Goal: Task Accomplishment & Management: Use online tool/utility

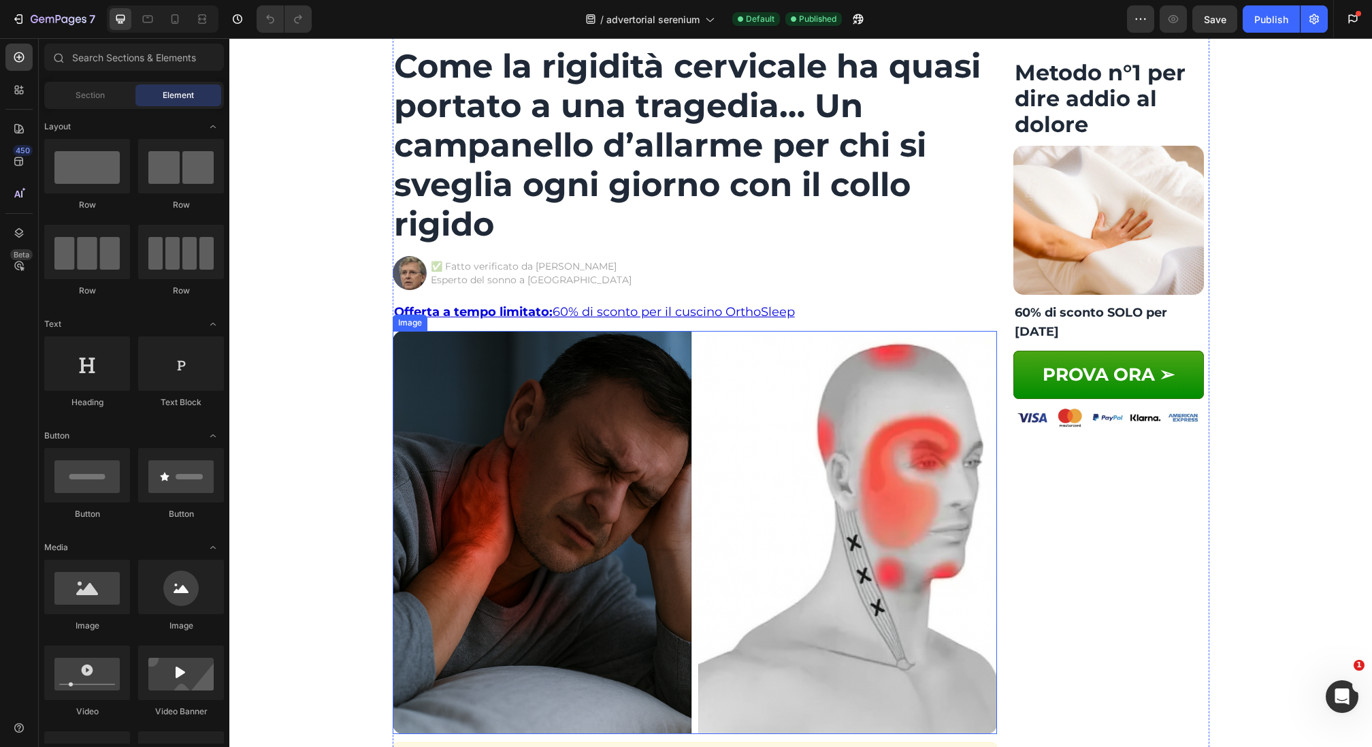
scroll to position [225, 0]
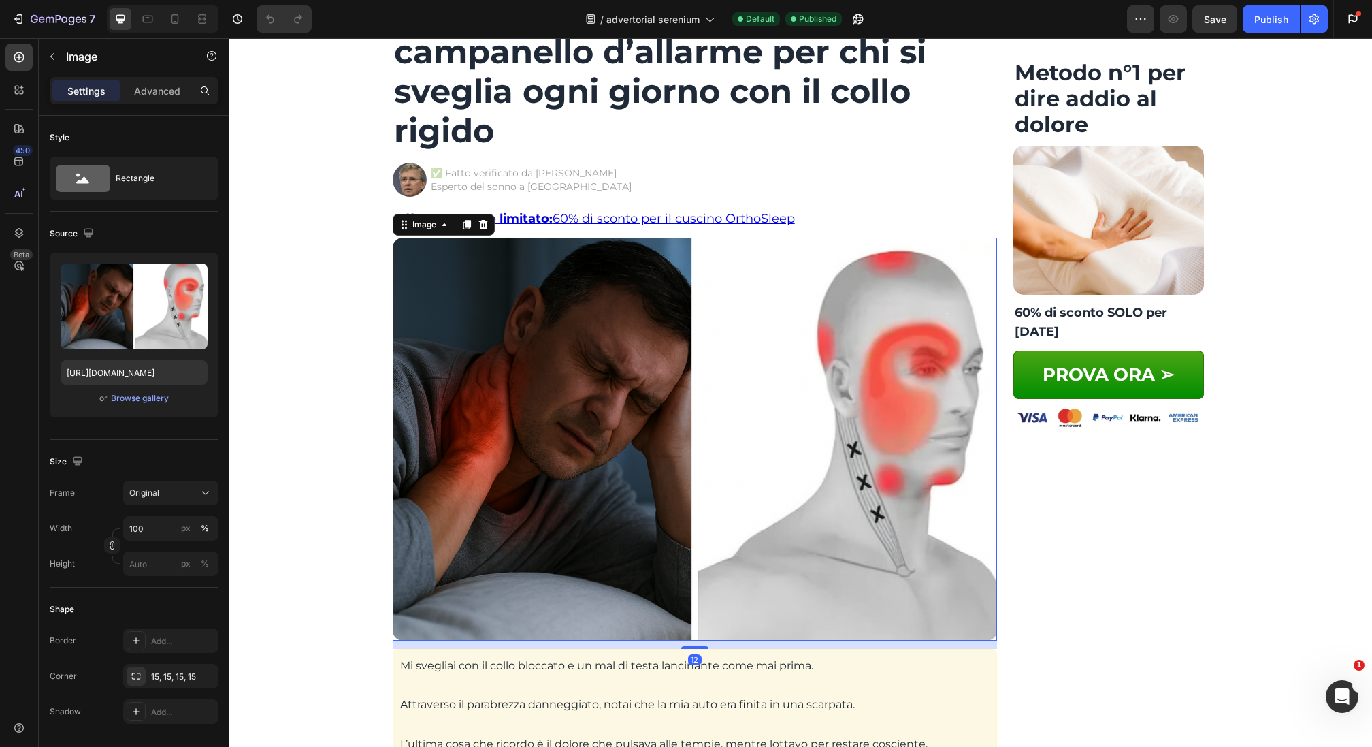
click at [608, 378] on img at bounding box center [695, 439] width 604 height 403
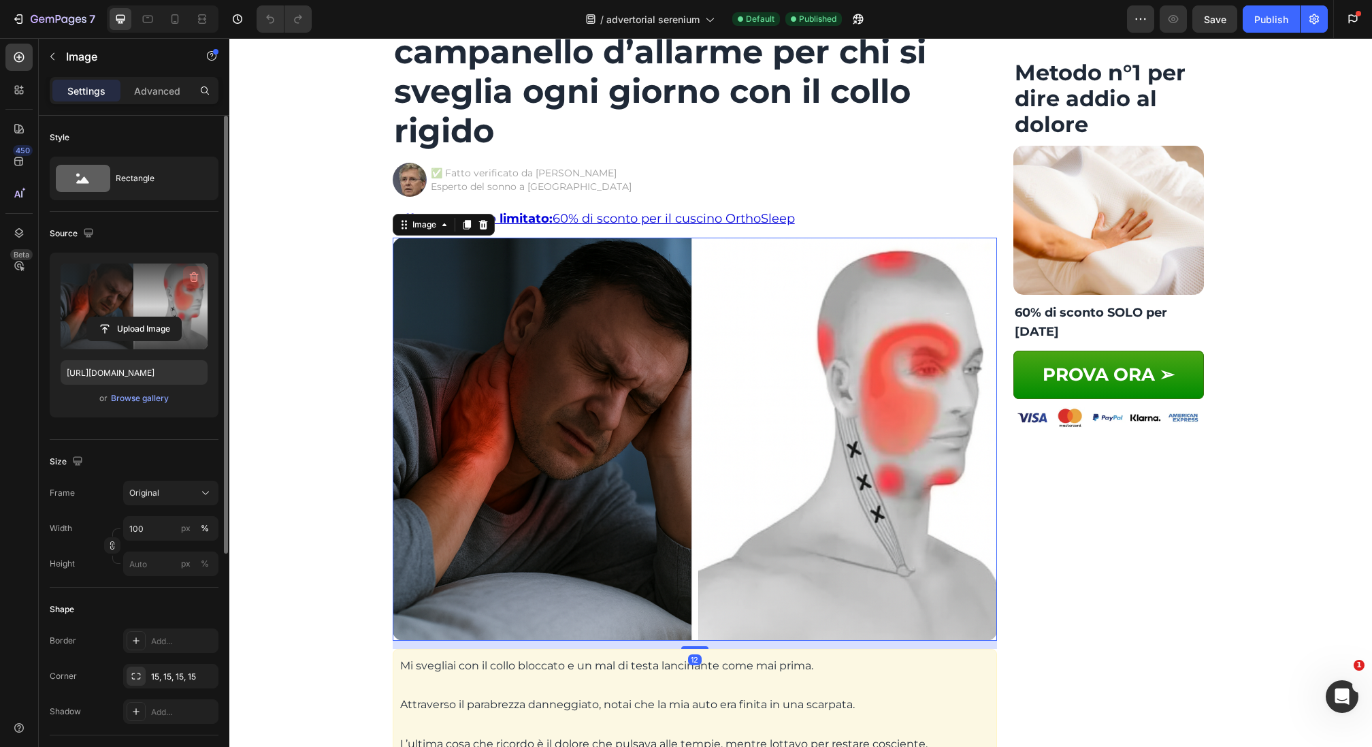
click at [197, 276] on icon "button" at bounding box center [194, 277] width 9 height 10
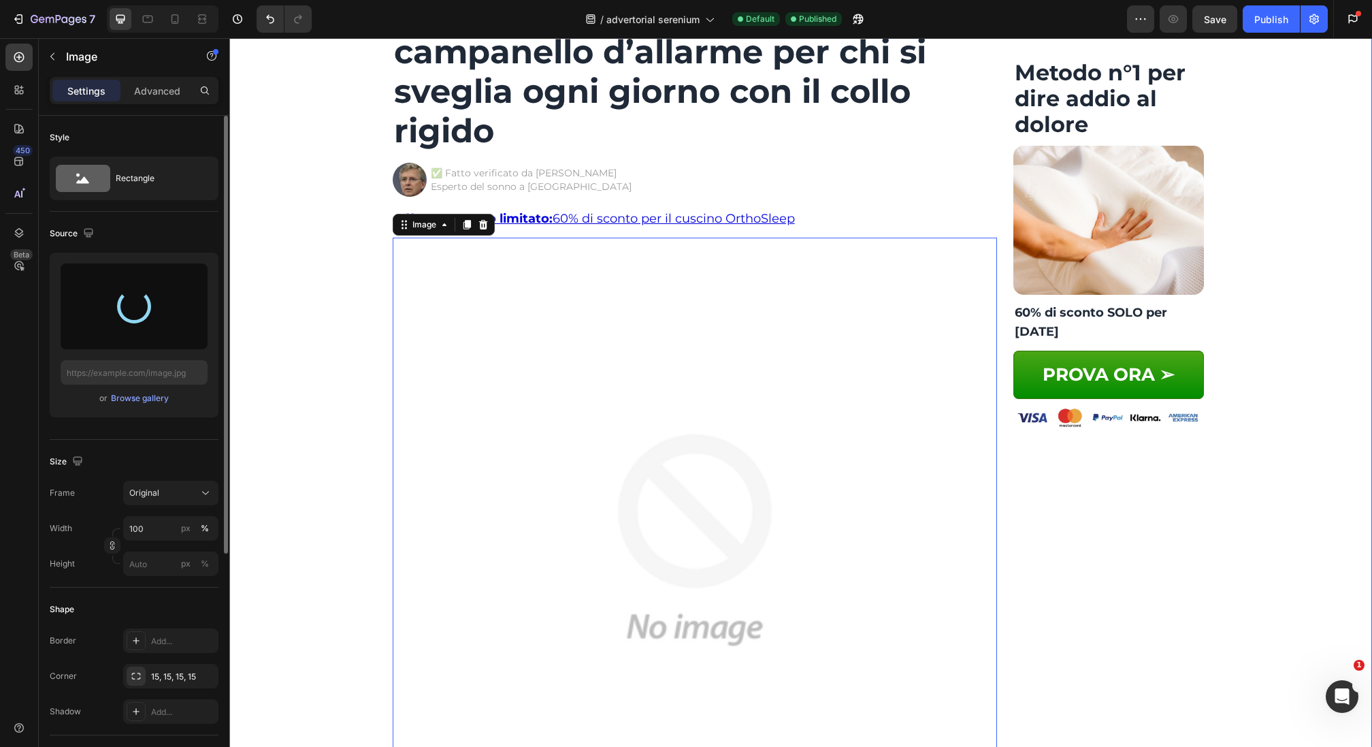
type input "https://cdn.shopify.com/s/files/1/0880/2441/6580/files/gempages_579213828605084…"
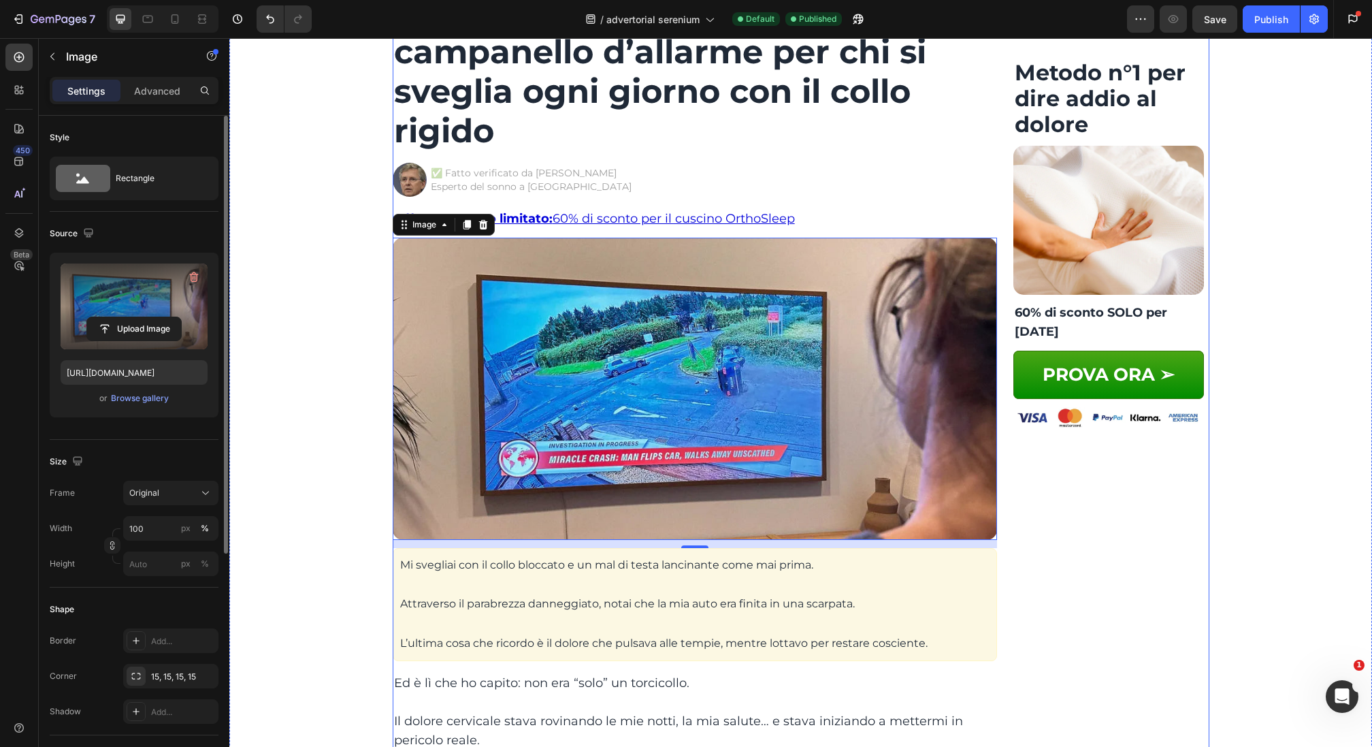
scroll to position [110, 0]
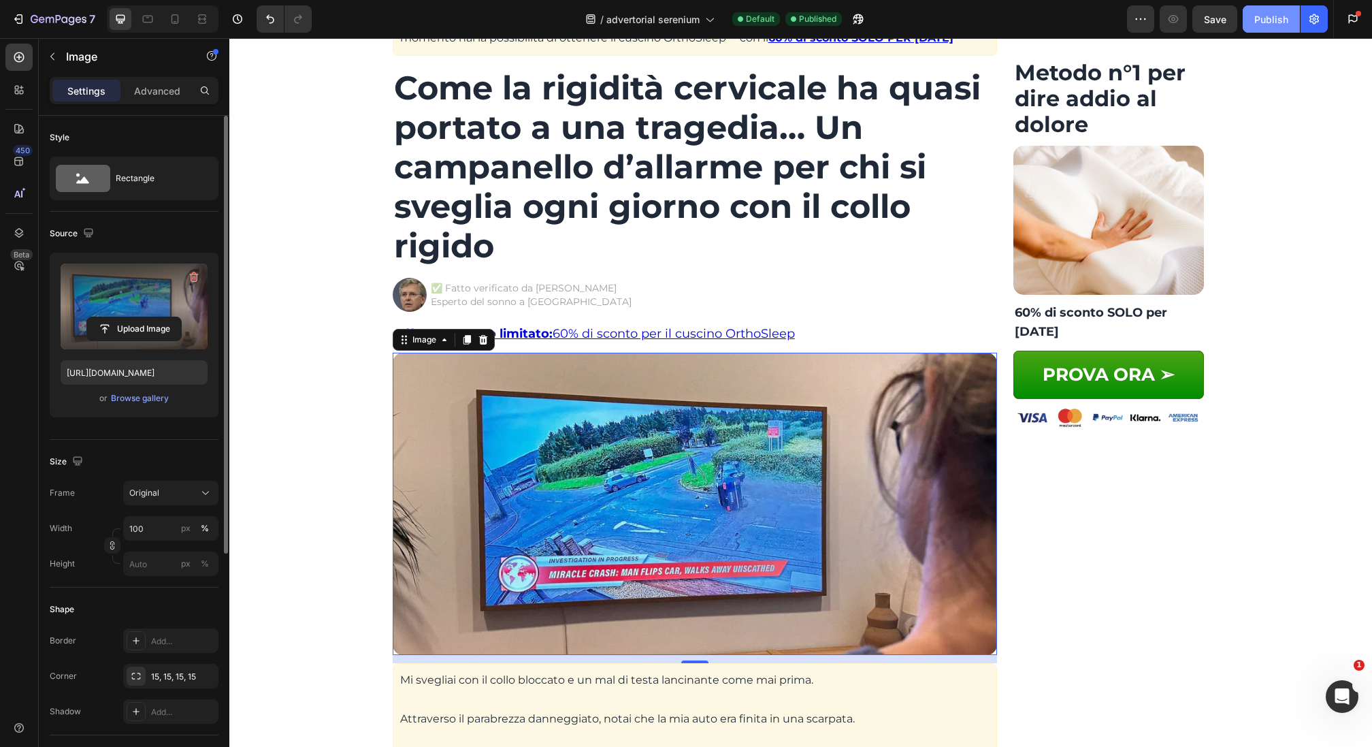
click at [1261, 12] on div "Publish" at bounding box center [1271, 19] width 34 height 14
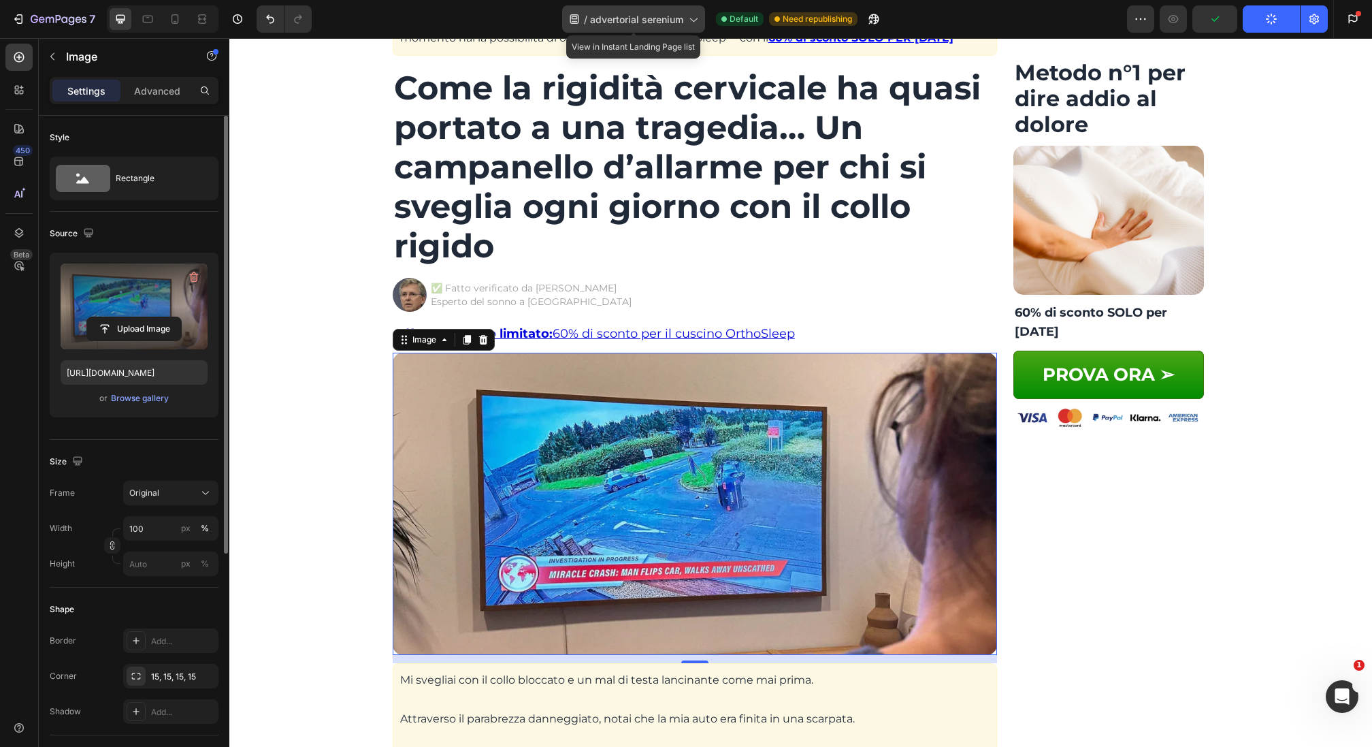
click at [677, 20] on span "advertorial serenium" at bounding box center [636, 19] width 93 height 14
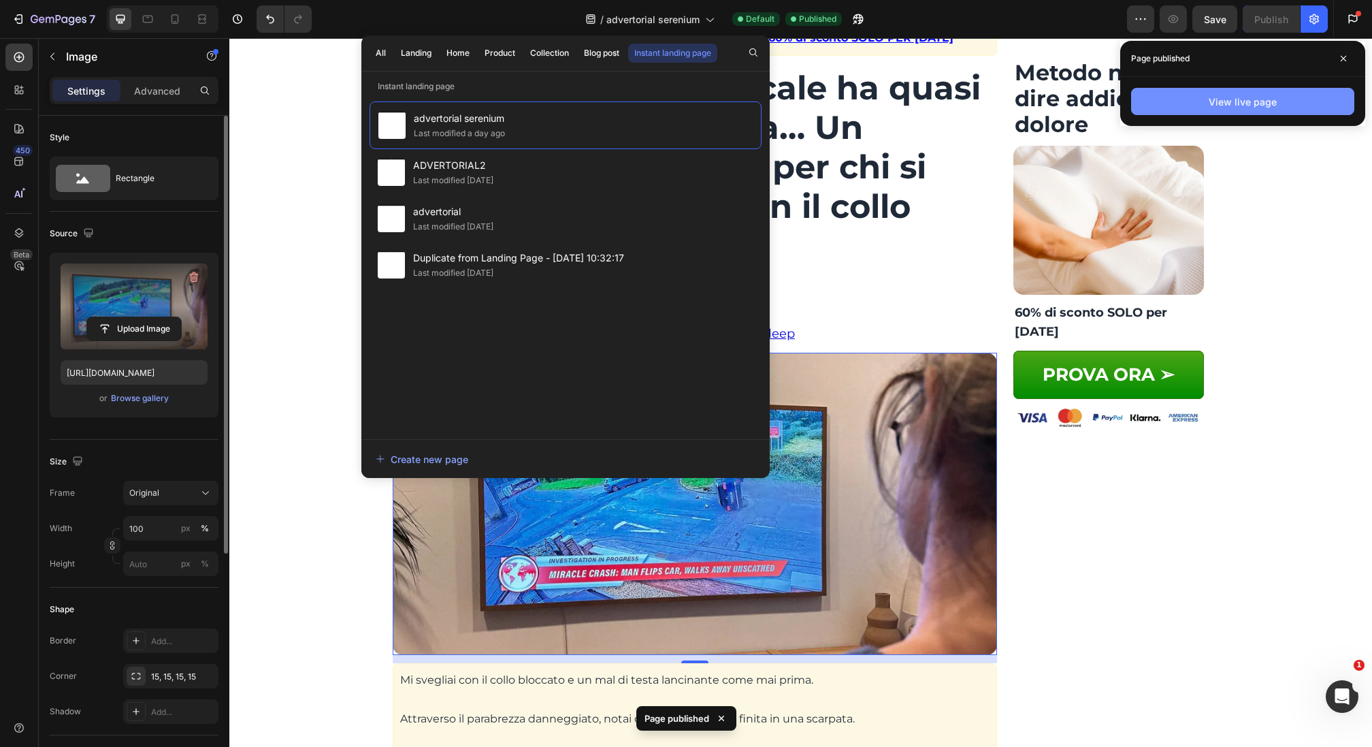
click at [1282, 104] on button "View live page" at bounding box center [1242, 101] width 223 height 27
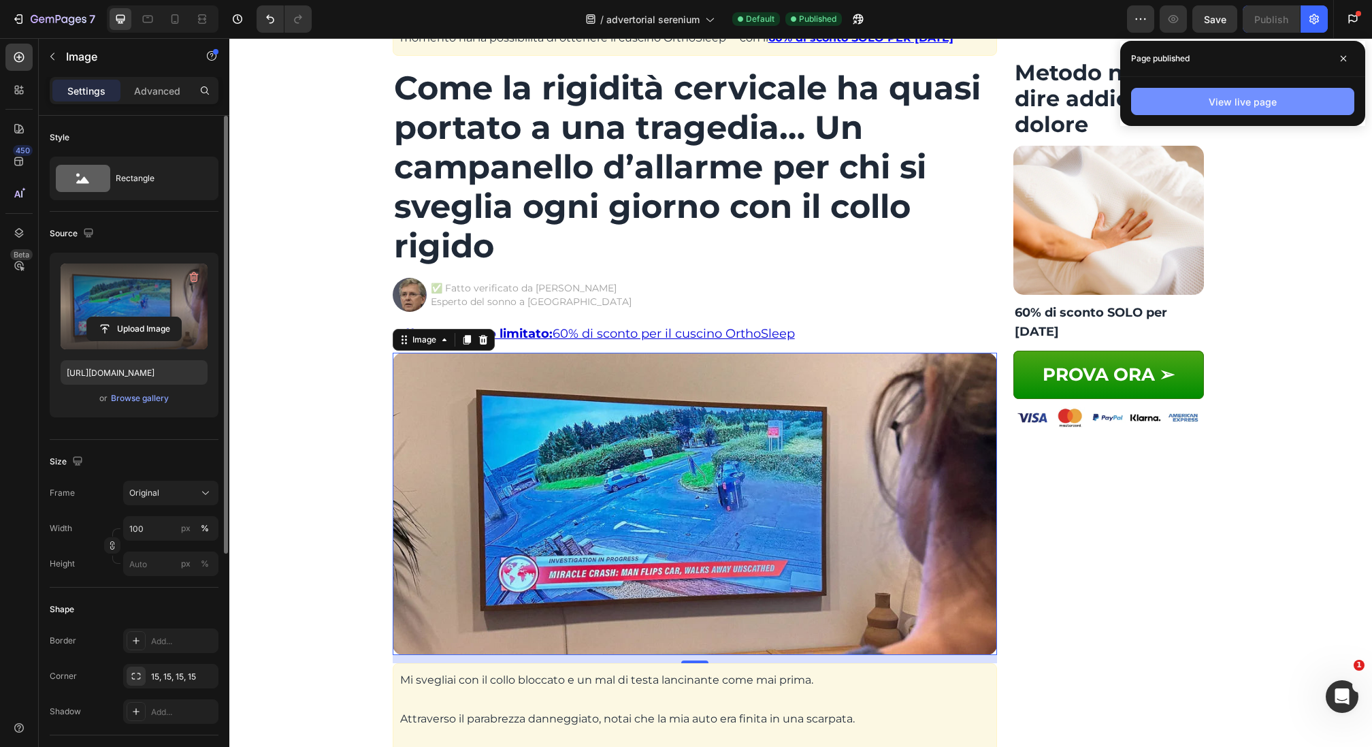
click at [1240, 95] on div "View live page" at bounding box center [1243, 102] width 68 height 14
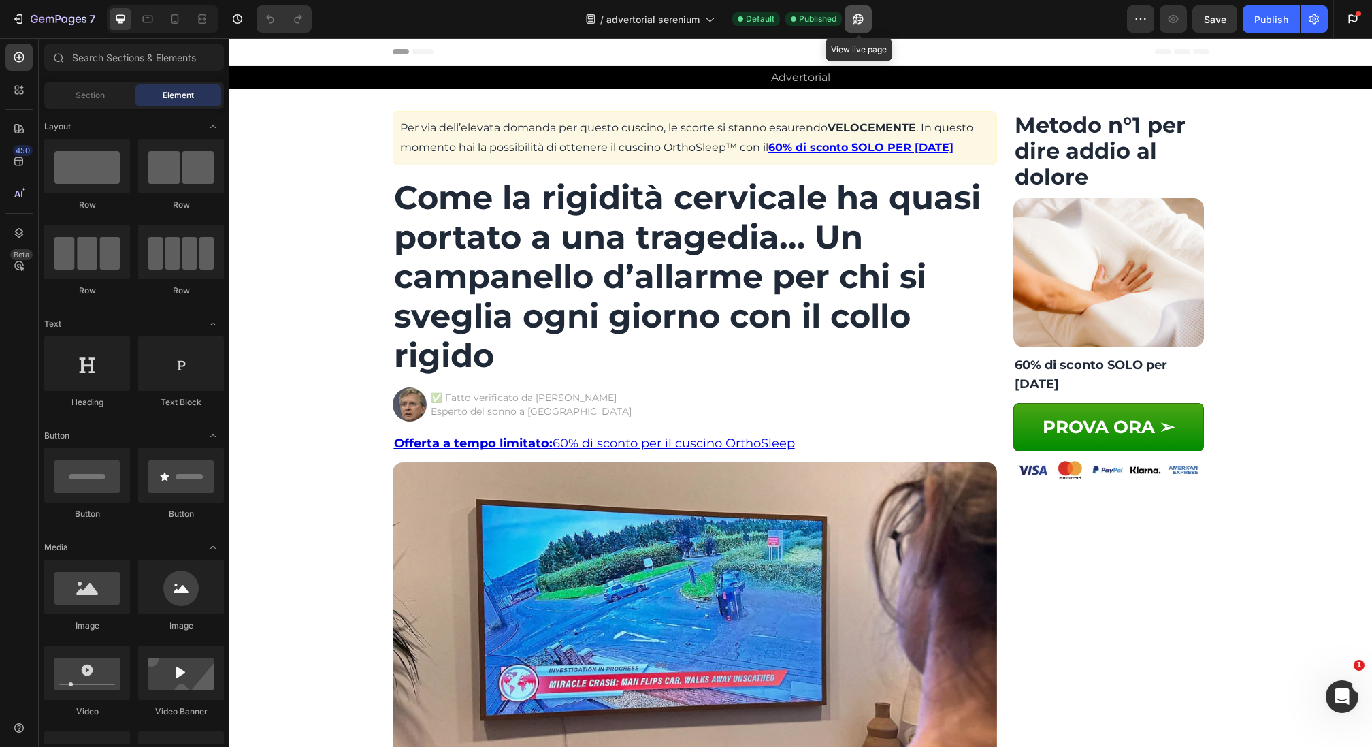
click at [853, 24] on icon "button" at bounding box center [858, 19] width 14 height 14
click at [12, 16] on icon "button" at bounding box center [19, 19] width 14 height 14
click at [1320, 17] on icon "button" at bounding box center [1314, 19] width 14 height 14
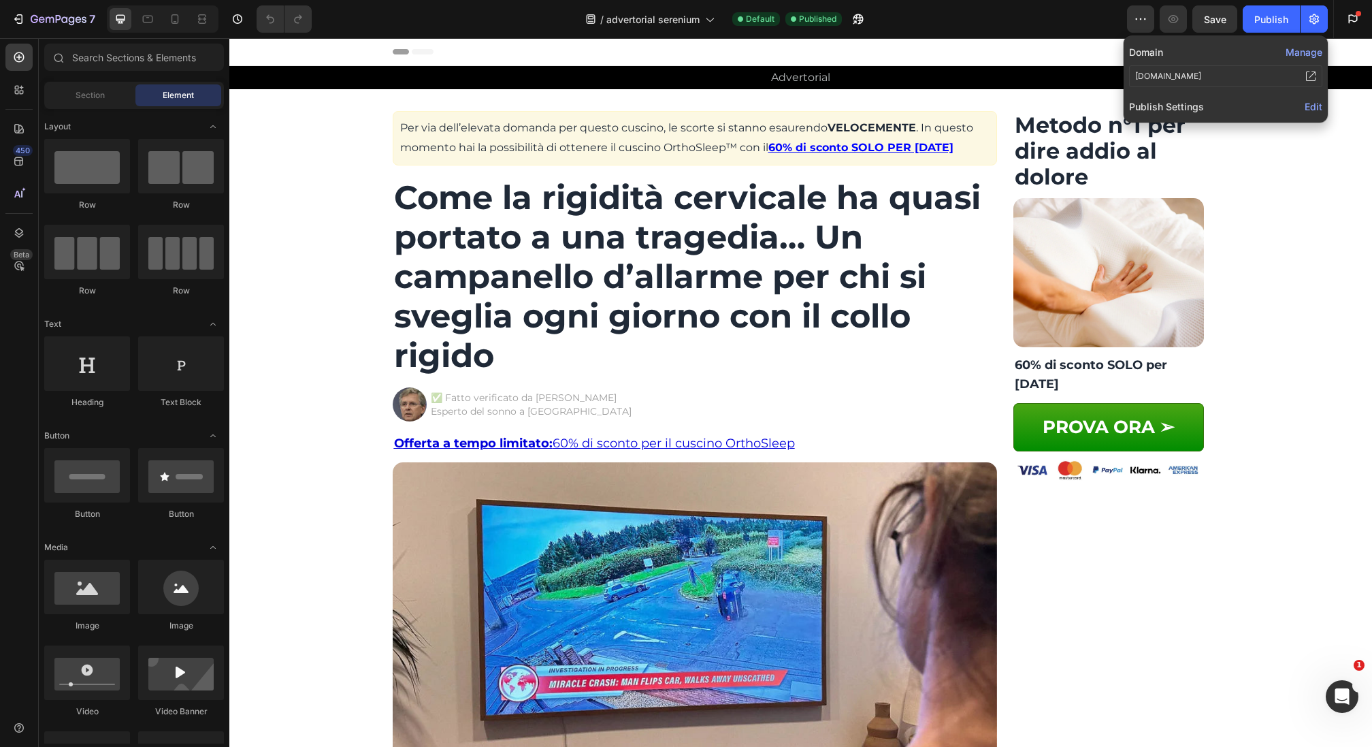
click at [1311, 77] on icon at bounding box center [1310, 76] width 11 height 11
click at [1283, 7] on button "Publish" at bounding box center [1271, 18] width 57 height 27
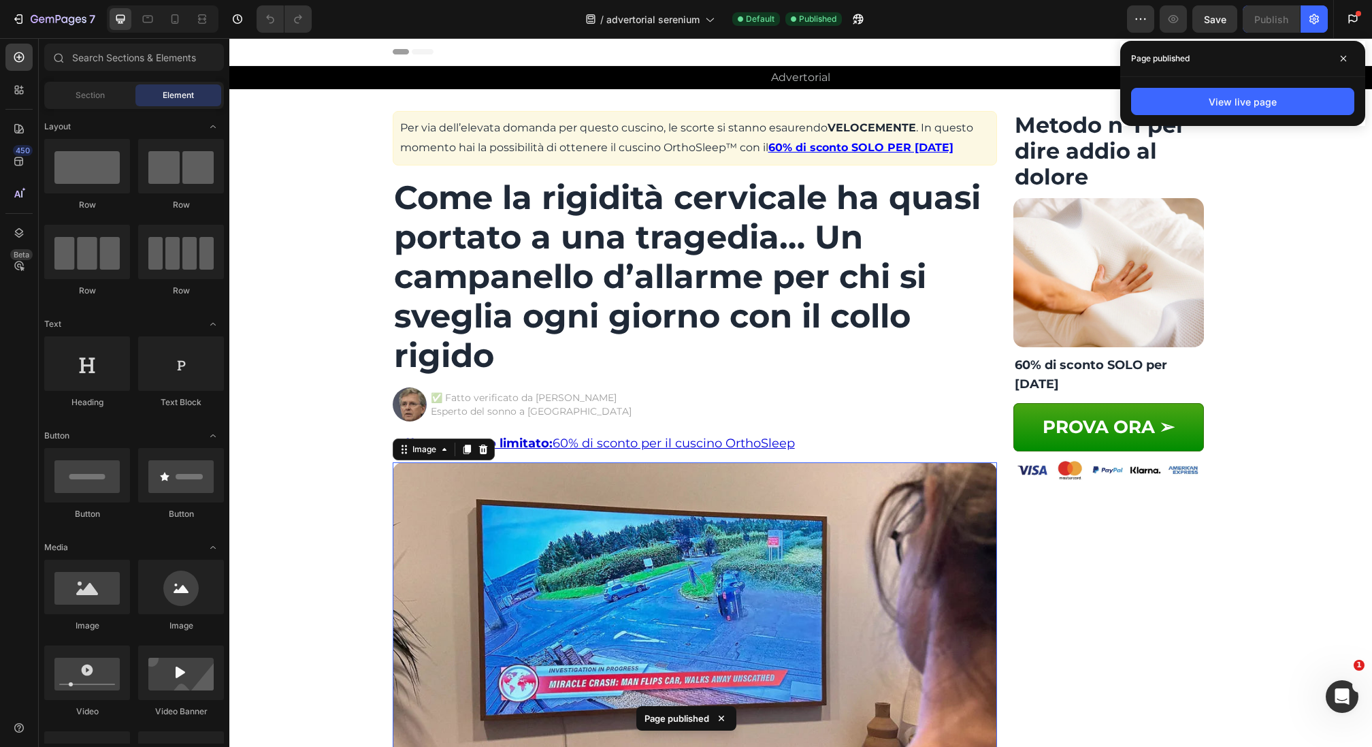
click at [900, 542] on img at bounding box center [695, 613] width 604 height 302
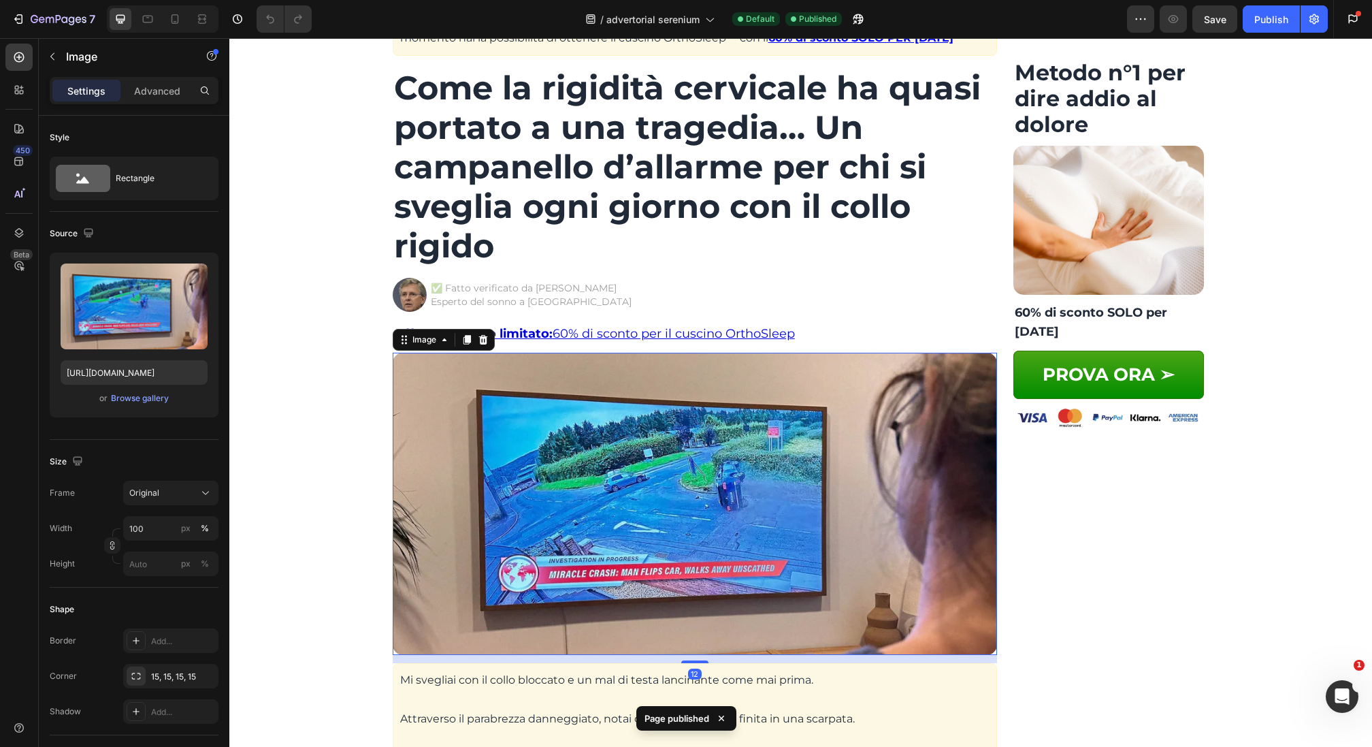
scroll to position [133, 0]
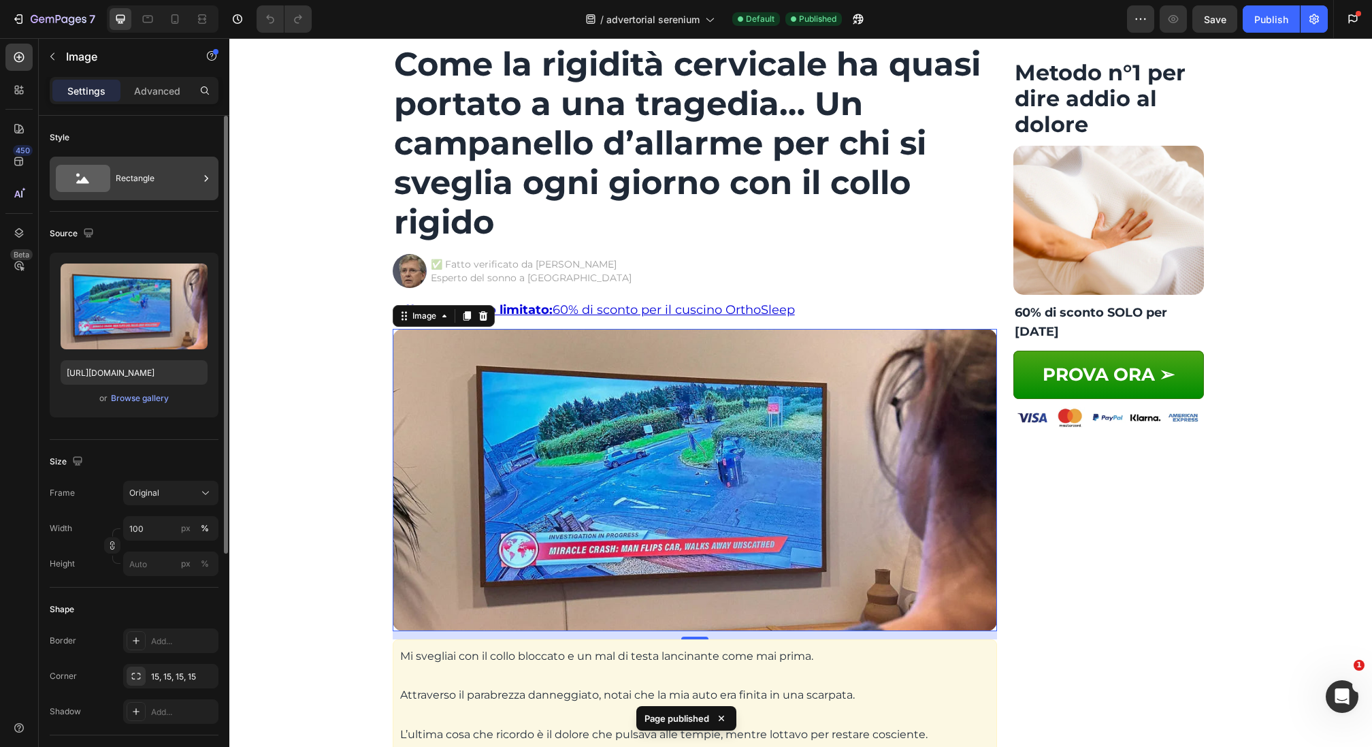
click at [101, 180] on icon at bounding box center [83, 178] width 54 height 27
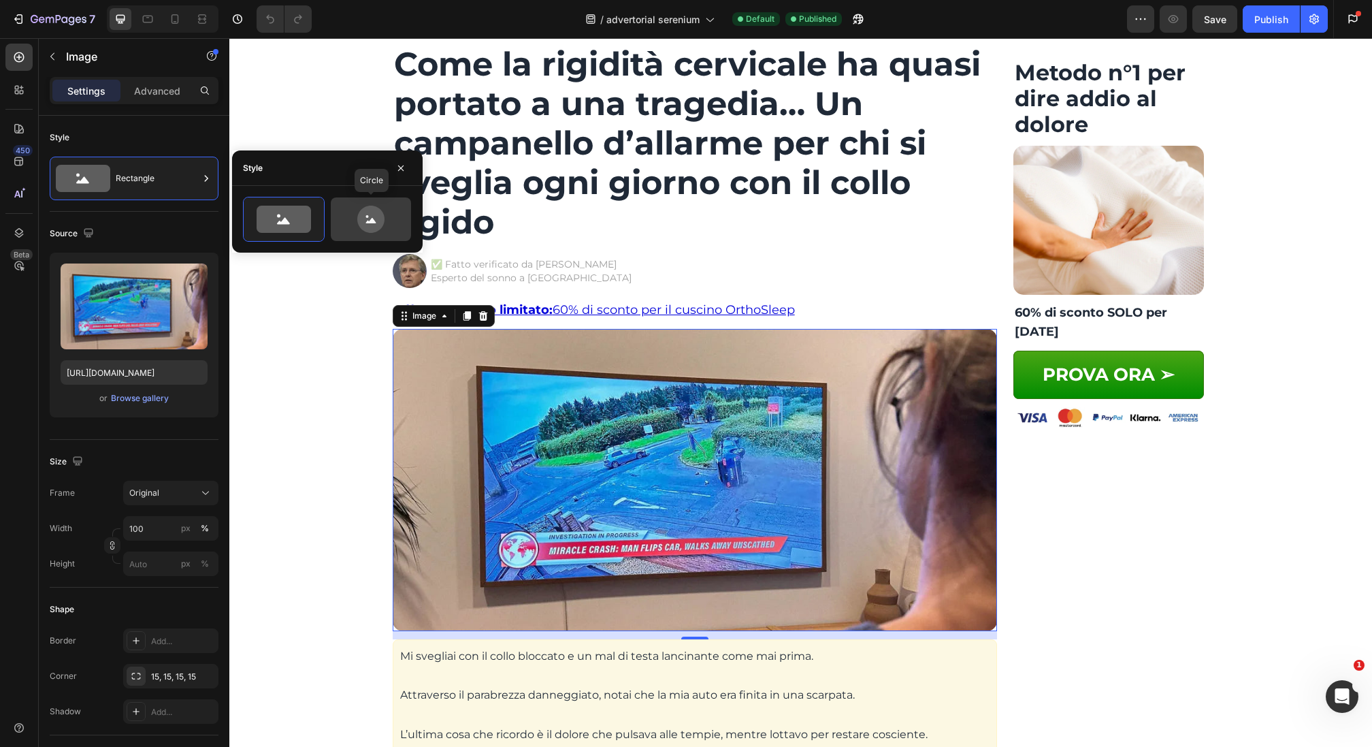
click at [362, 220] on icon at bounding box center [370, 219] width 27 height 27
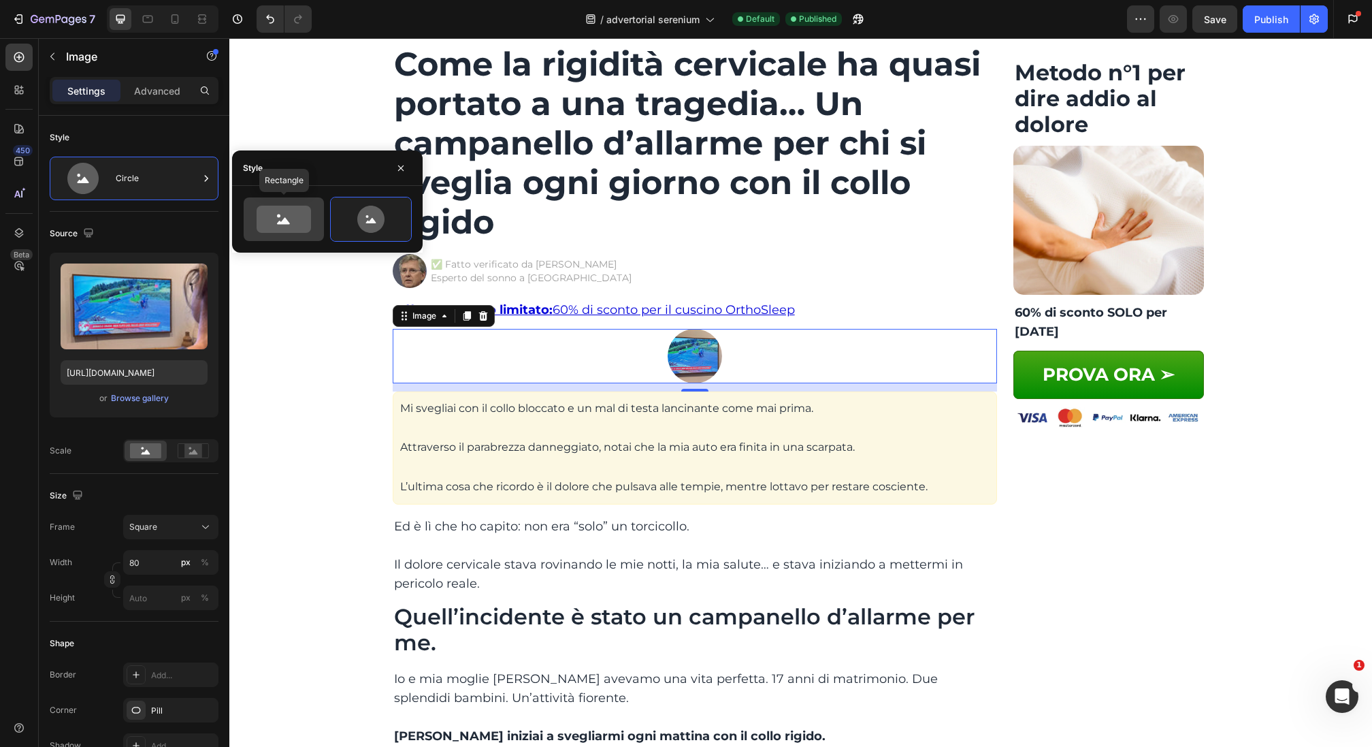
click at [301, 224] on icon at bounding box center [284, 219] width 54 height 27
type input "100"
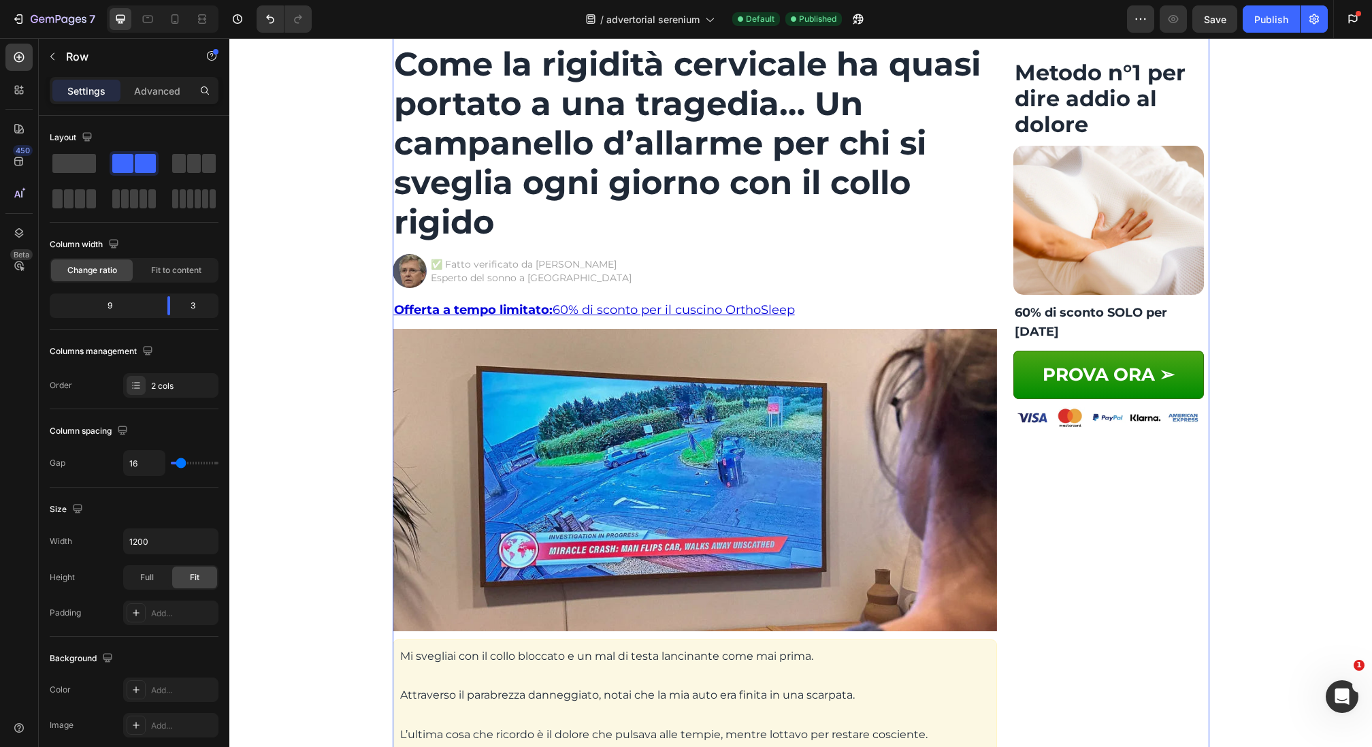
click at [1252, 27] on button "Publish" at bounding box center [1271, 18] width 57 height 27
click at [174, 20] on icon at bounding box center [175, 19] width 14 height 14
type input "100%"
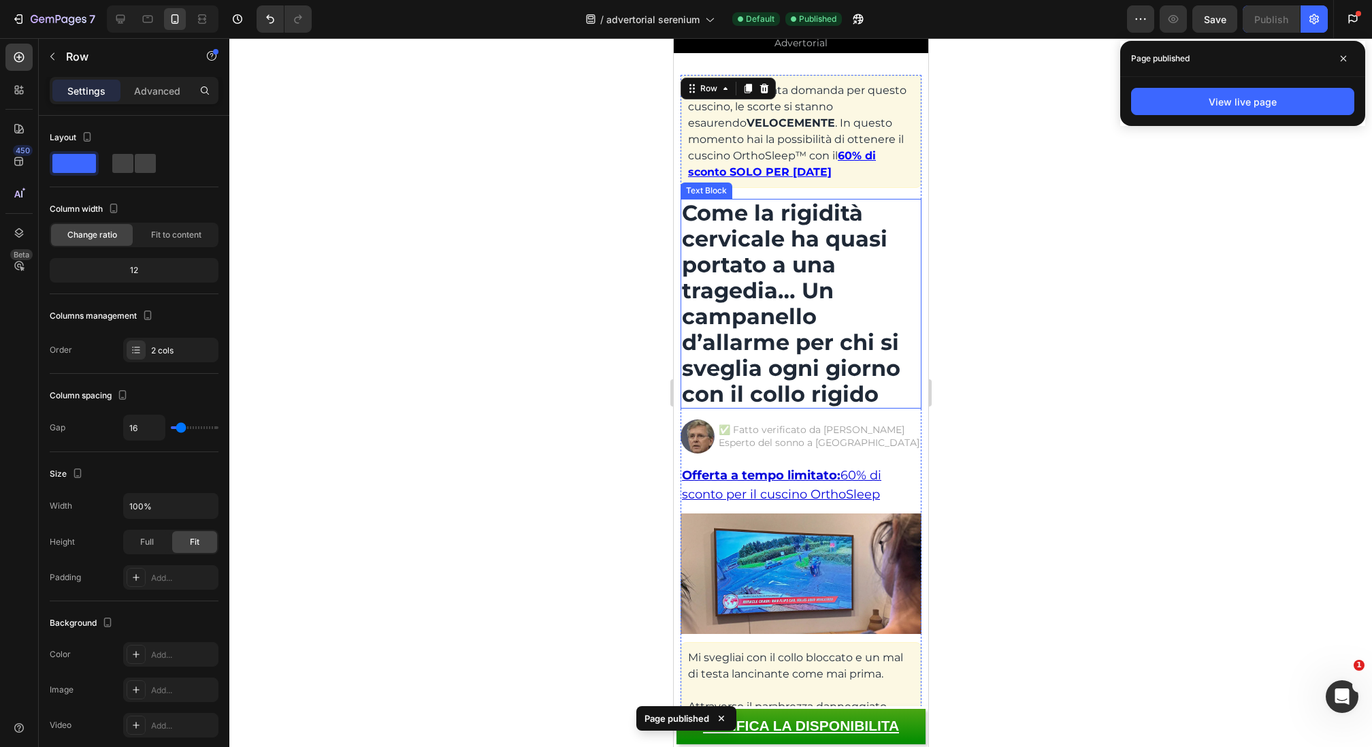
scroll to position [53, 0]
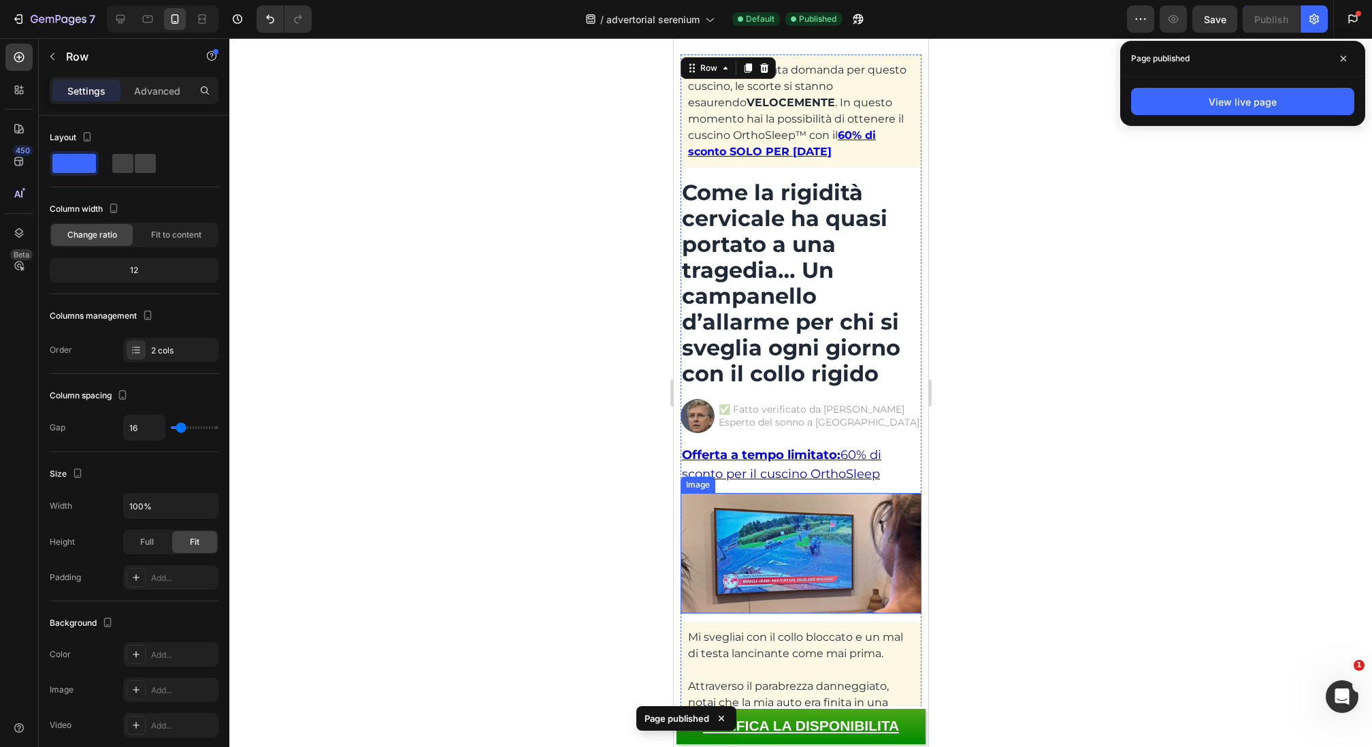
click at [778, 540] on img at bounding box center [800, 553] width 241 height 120
